Goal: Task Accomplishment & Management: Use online tool/utility

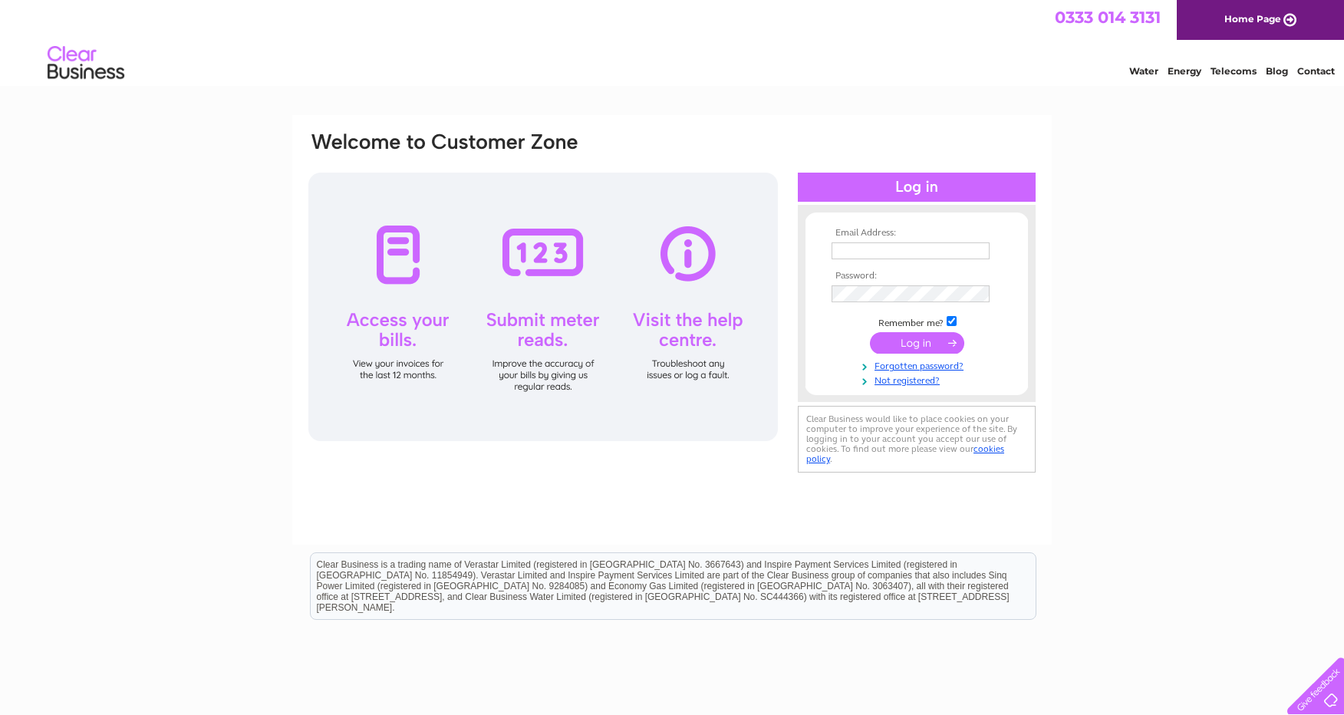
type input "[EMAIL_ADDRESS][DOMAIN_NAME]"
click at [918, 337] on input "submit" at bounding box center [917, 342] width 94 height 21
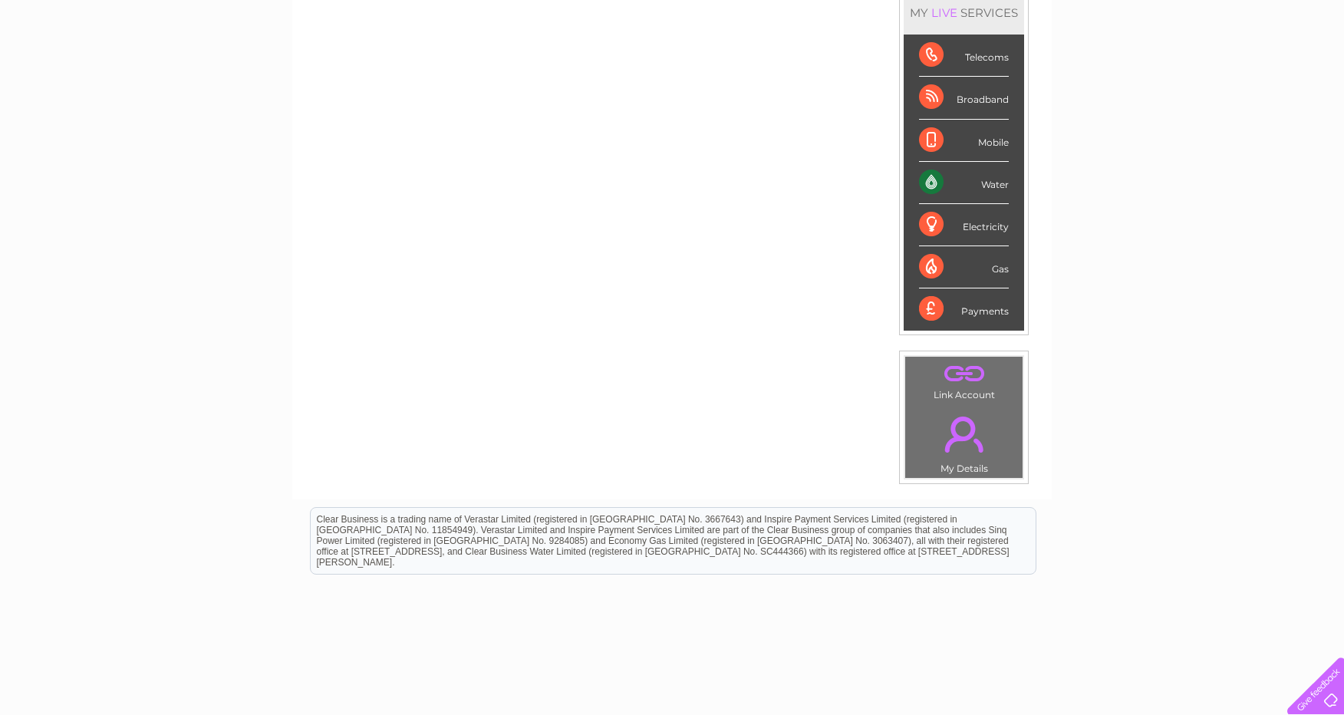
scroll to position [230, 0]
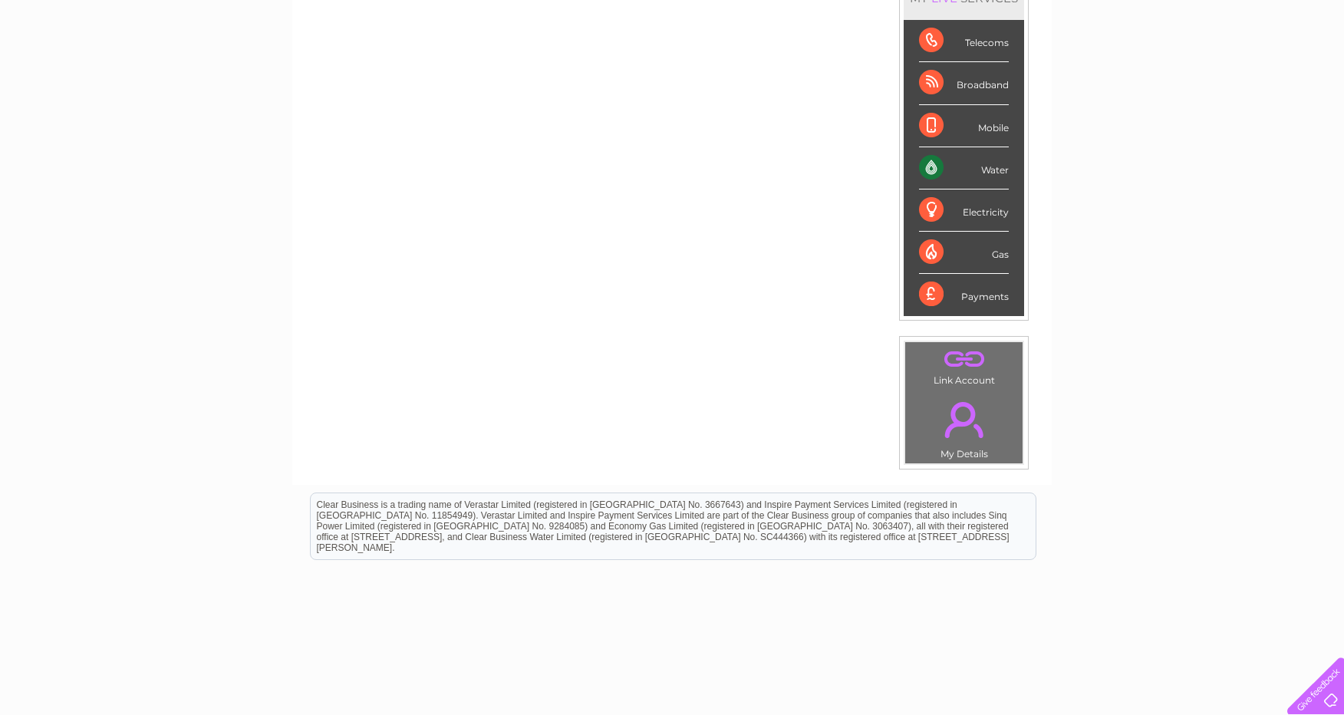
click at [920, 171] on div "Water" at bounding box center [964, 168] width 90 height 42
click at [992, 160] on div "Water" at bounding box center [964, 168] width 90 height 42
click at [994, 171] on div "Water" at bounding box center [964, 168] width 90 height 42
click at [928, 169] on div "Water" at bounding box center [964, 168] width 90 height 42
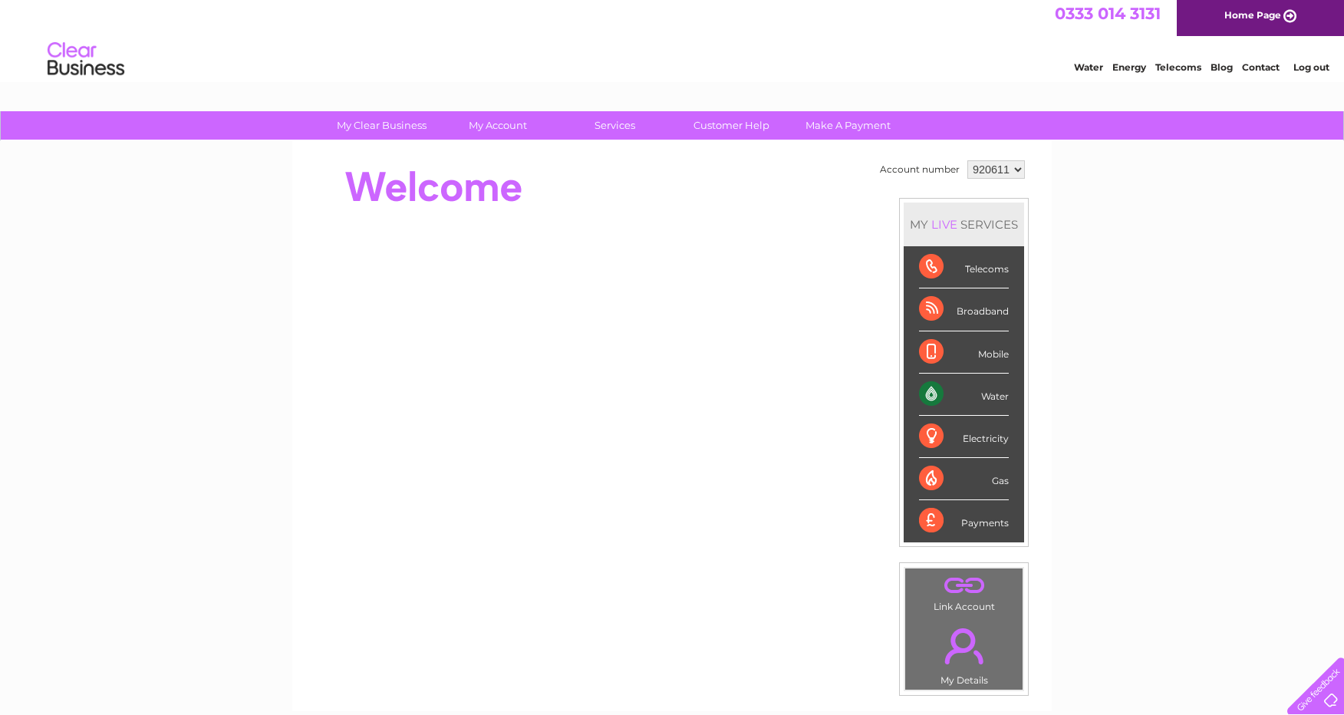
scroll to position [0, 0]
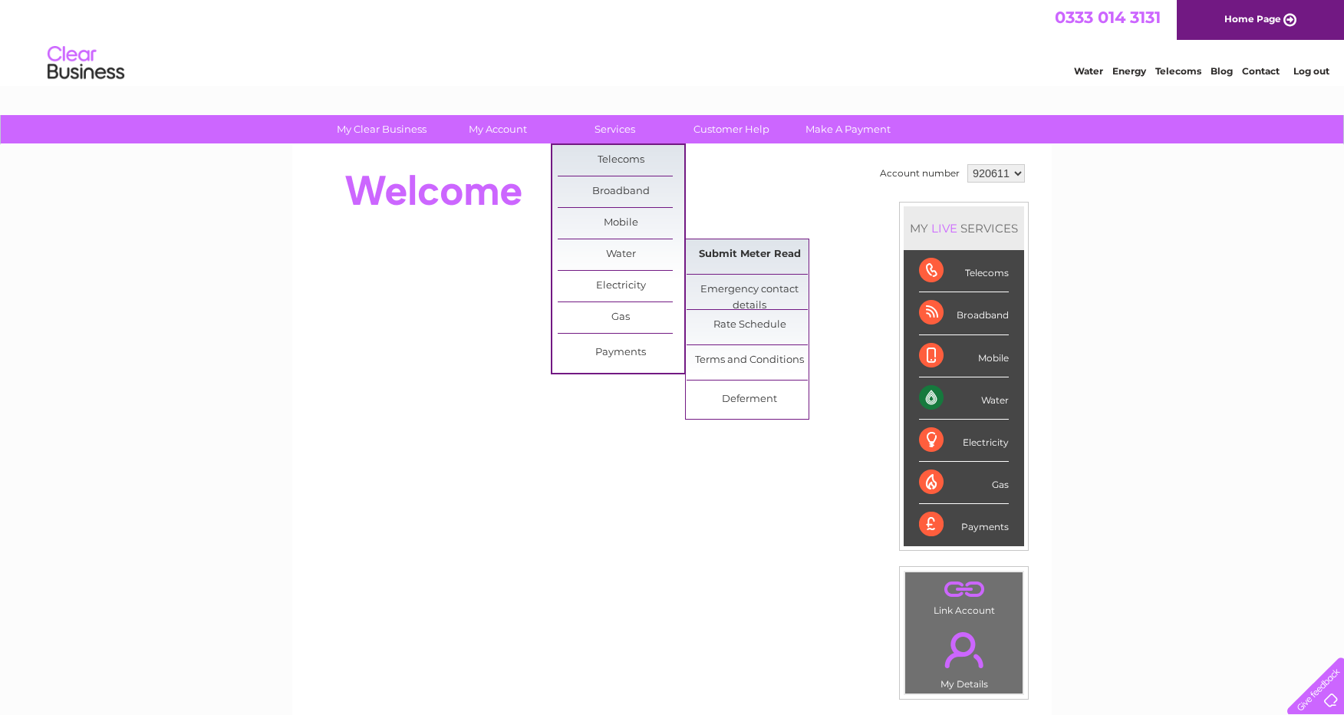
click at [728, 261] on link "Submit Meter Read" at bounding box center [750, 254] width 127 height 31
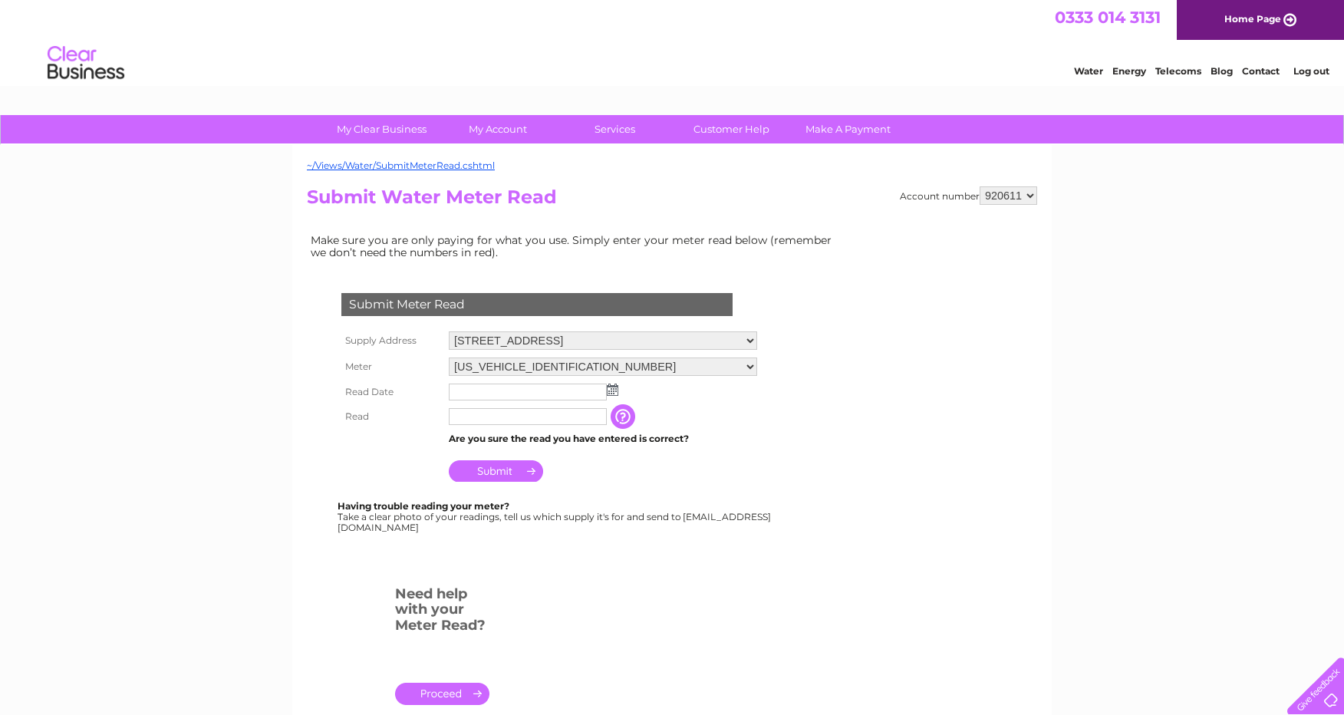
click at [609, 389] on img at bounding box center [613, 390] width 12 height 12
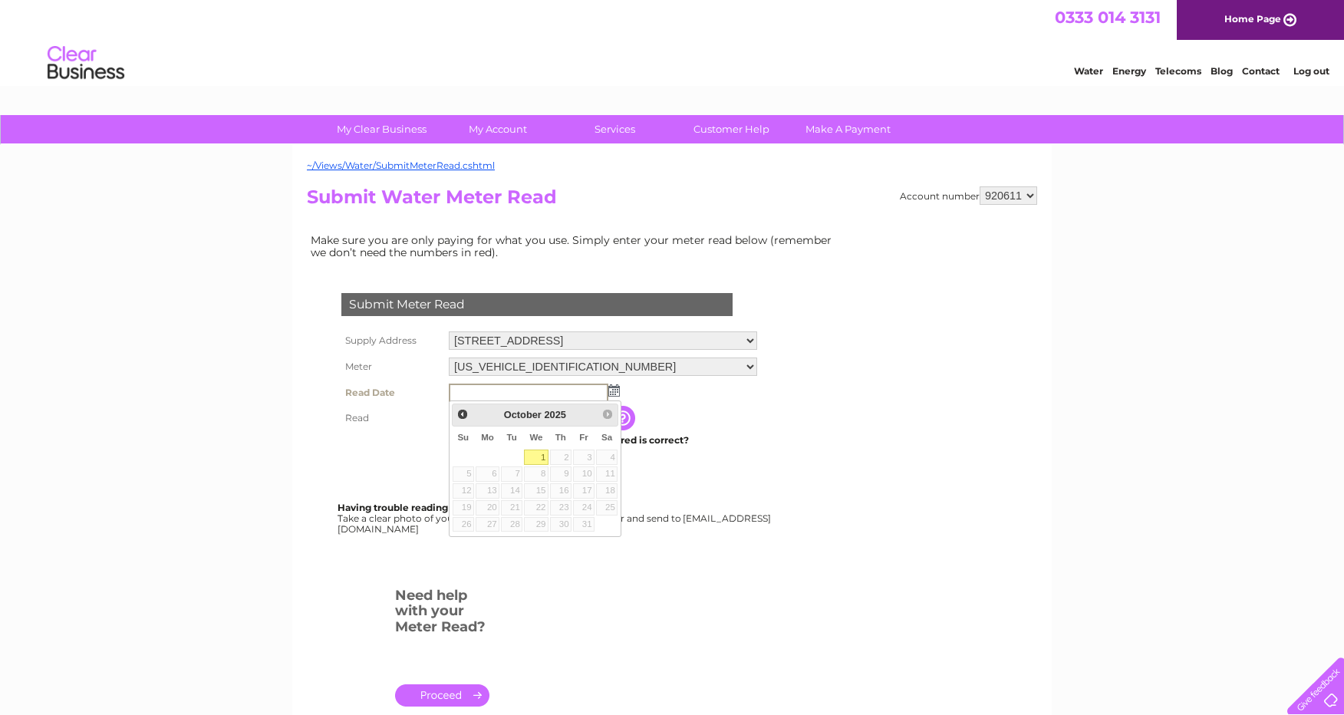
click at [532, 459] on link "1" at bounding box center [536, 457] width 25 height 15
type input "2025/10/01"
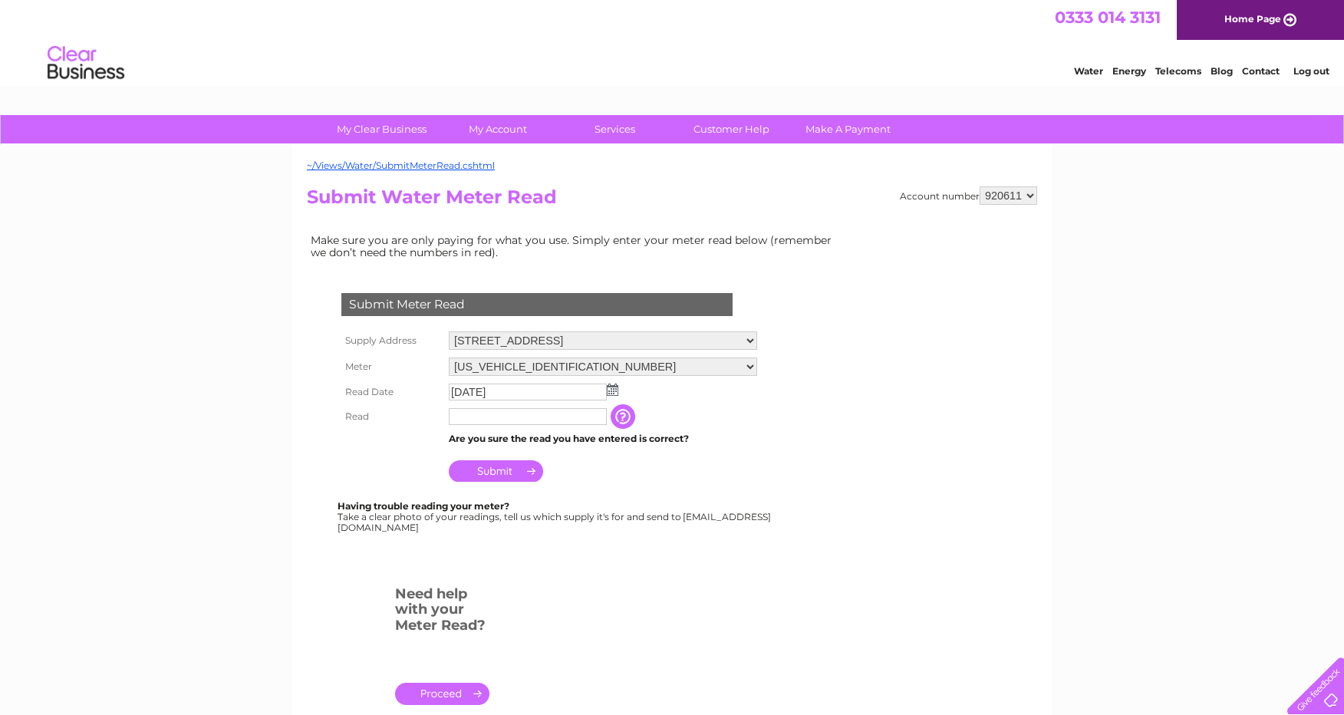
click at [509, 421] on input "text" at bounding box center [528, 416] width 158 height 17
type input "6609"
click at [505, 480] on input "Submit" at bounding box center [496, 472] width 94 height 21
